Goal: Book appointment/travel/reservation

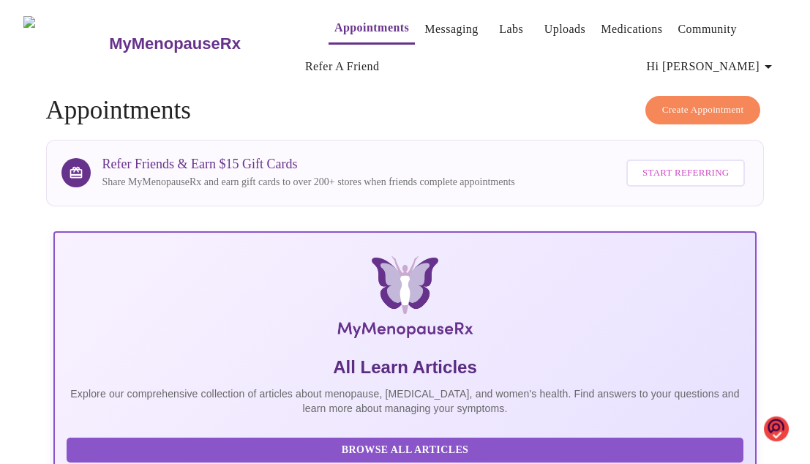
scroll to position [441, 0]
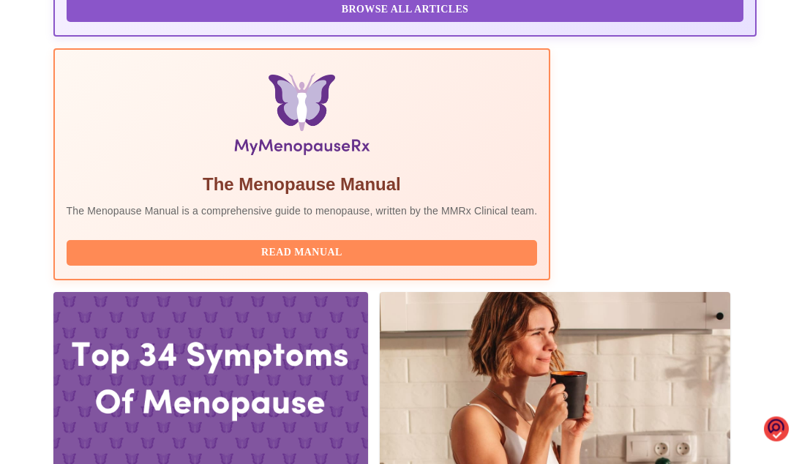
drag, startPoint x: 808, startPoint y: 235, endPoint x: 809, endPoint y: 221, distance: 13.9
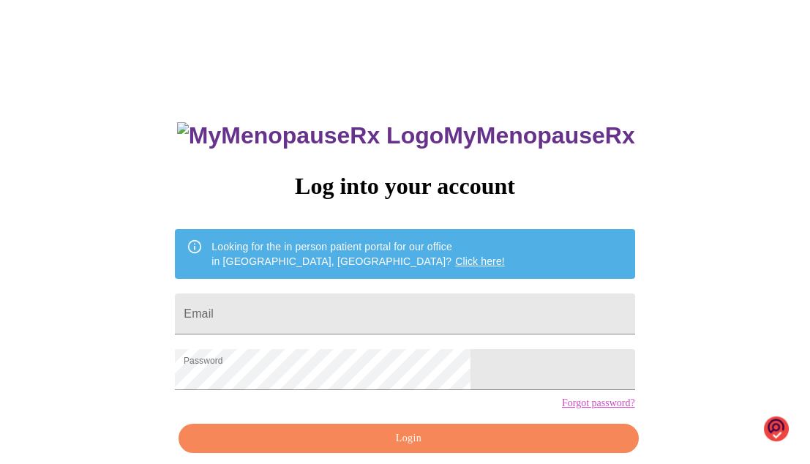
scroll to position [65, 0]
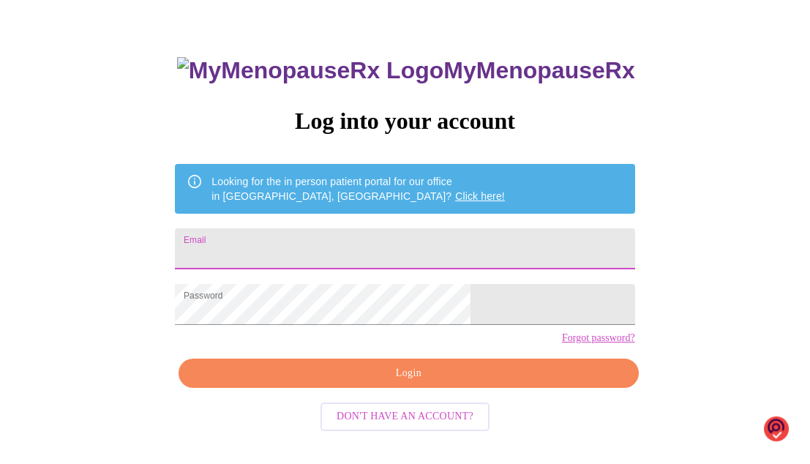
click at [283, 254] on input "Email" at bounding box center [405, 248] width 460 height 41
type input "[EMAIL_ADDRESS][DOMAIN_NAME]"
click at [406, 383] on span "Login" at bounding box center [408, 374] width 426 height 18
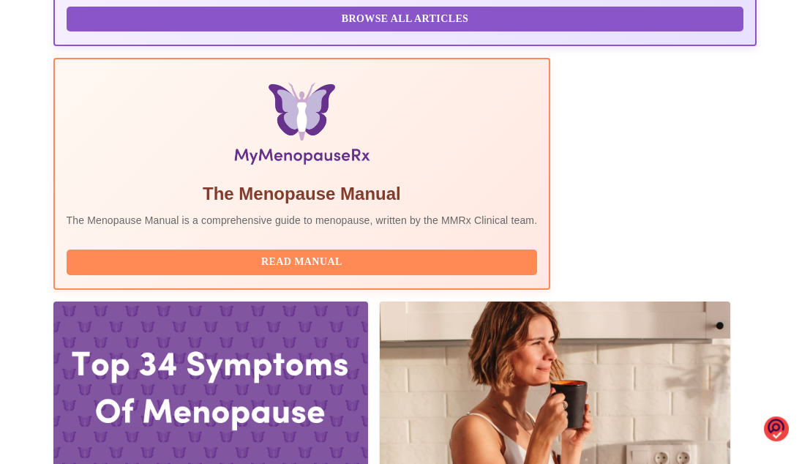
scroll to position [504, 0]
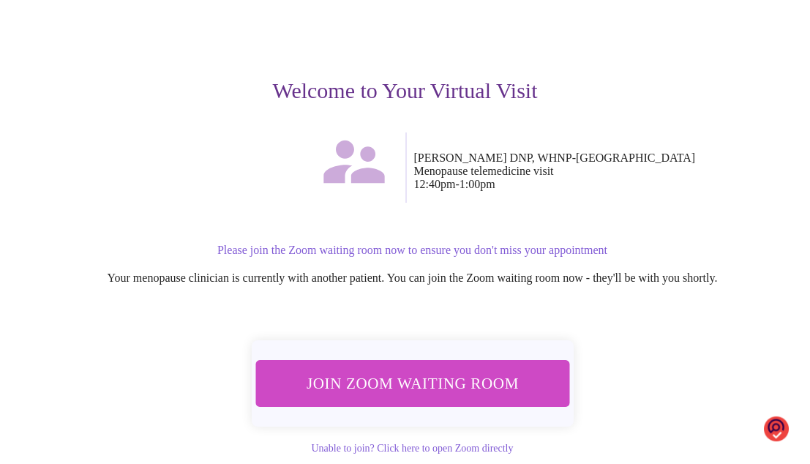
scroll to position [121, 0]
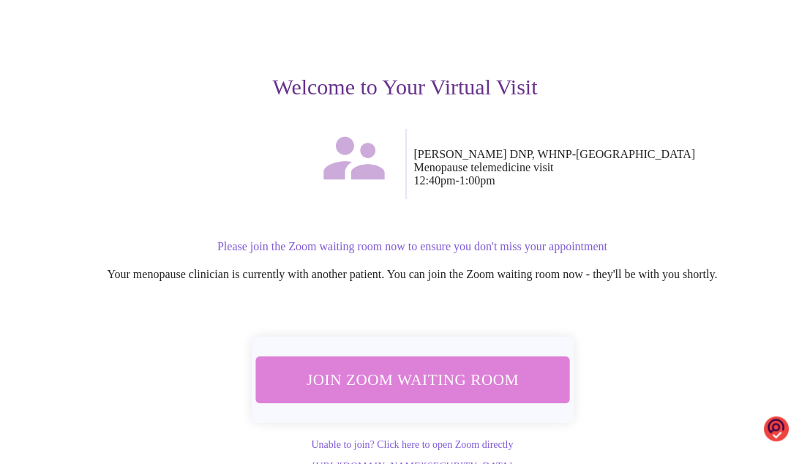
click at [413, 375] on span "Join Zoom Waiting Room" at bounding box center [412, 380] width 275 height 27
